Goal: Entertainment & Leisure: Consume media (video, audio)

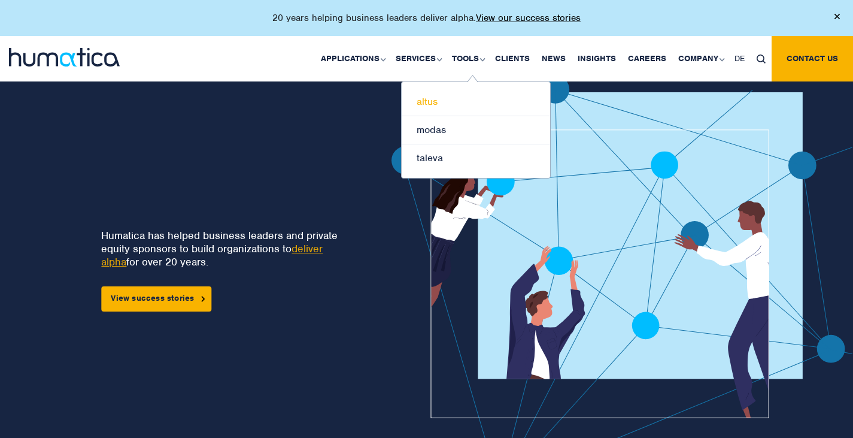
click at [439, 97] on link "altus" at bounding box center [476, 102] width 148 height 28
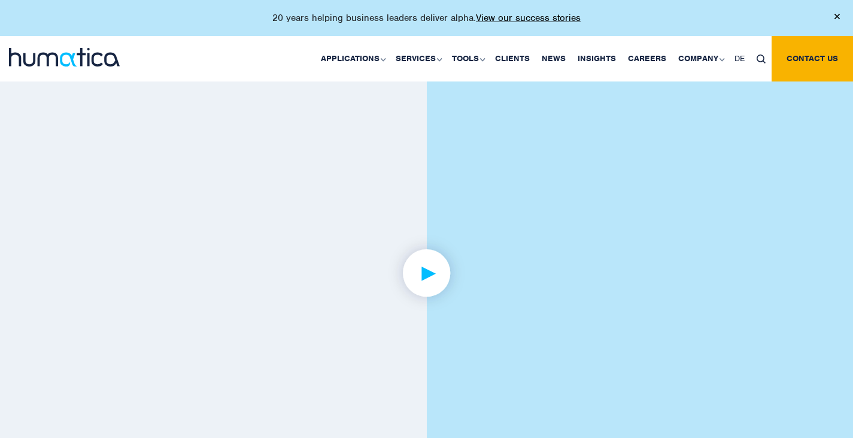
scroll to position [961, 0]
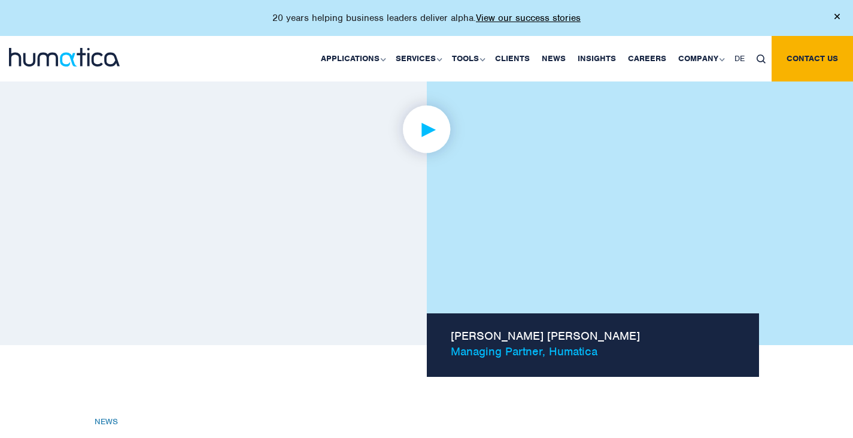
click at [428, 125] on img at bounding box center [426, 129] width 93 height 93
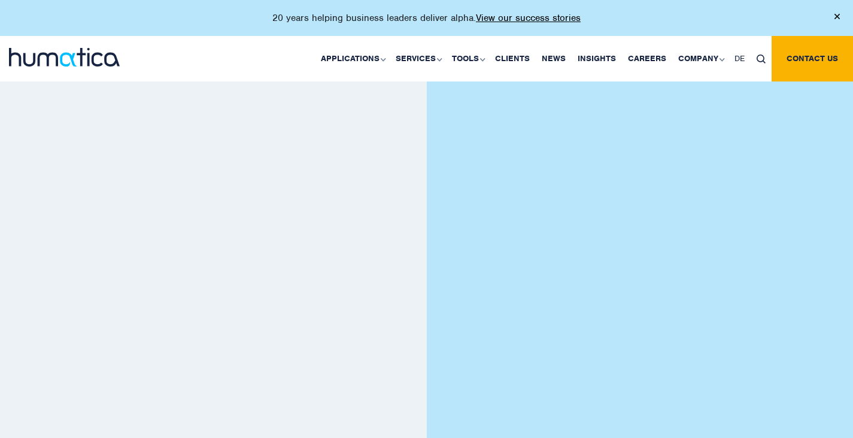
scroll to position [817, 0]
click at [420, 270] on img at bounding box center [426, 273] width 93 height 93
